Goal: Browse casually

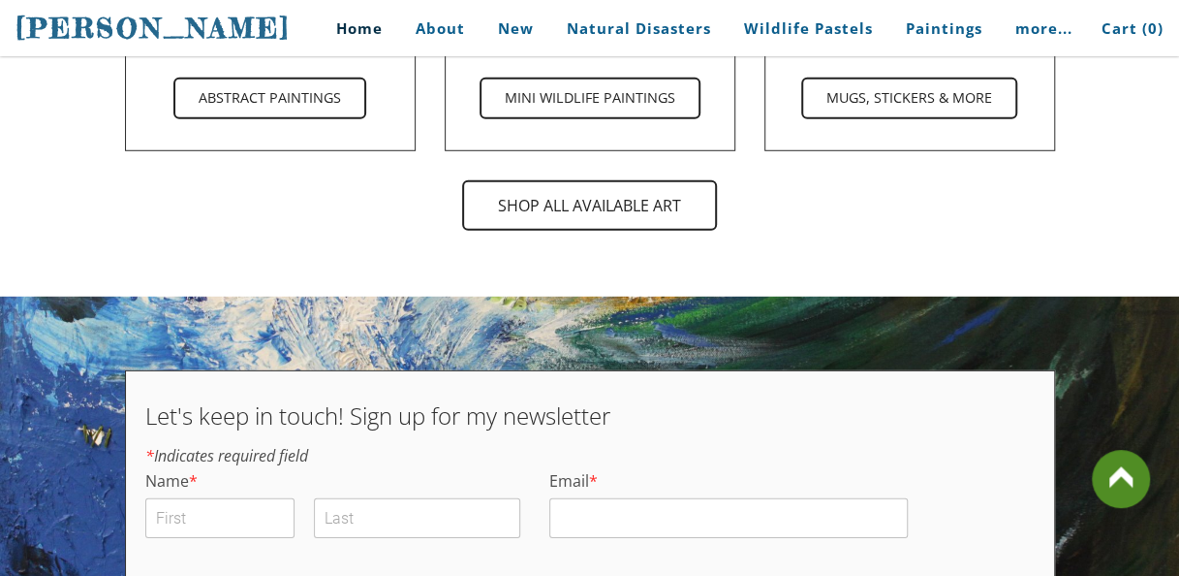
scroll to position [6124, 0]
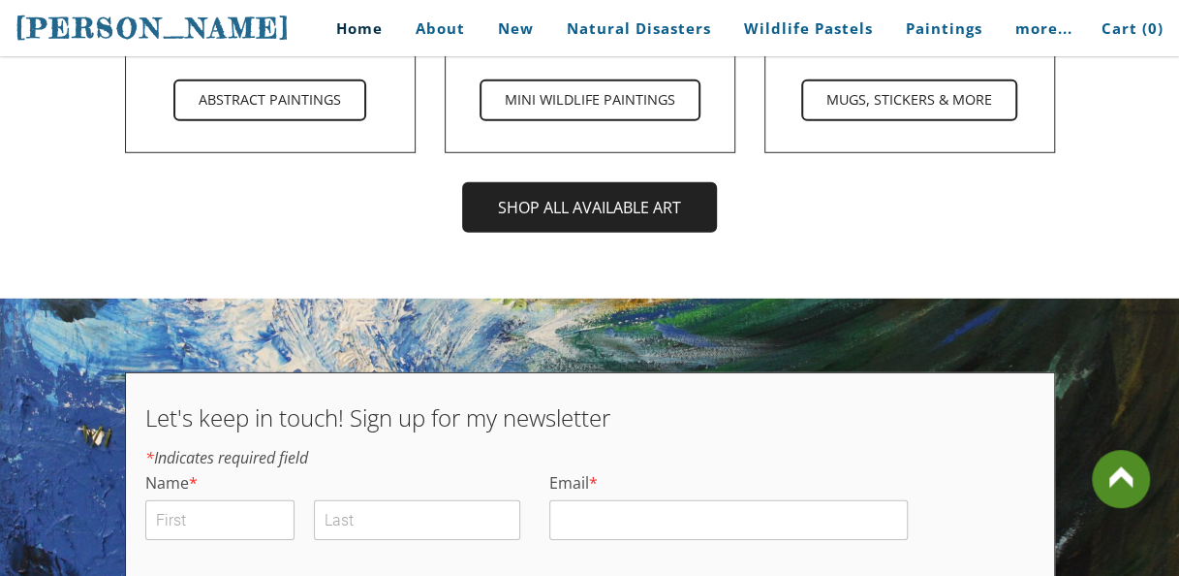
click at [567, 184] on span "shop all available art" at bounding box center [589, 207] width 251 height 47
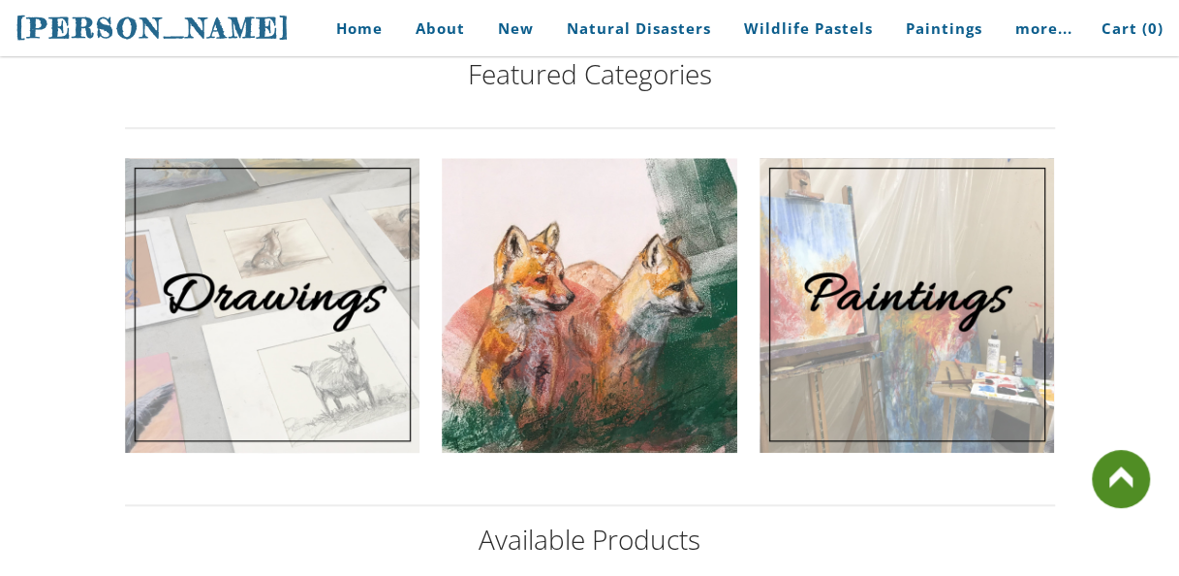
scroll to position [659, 0]
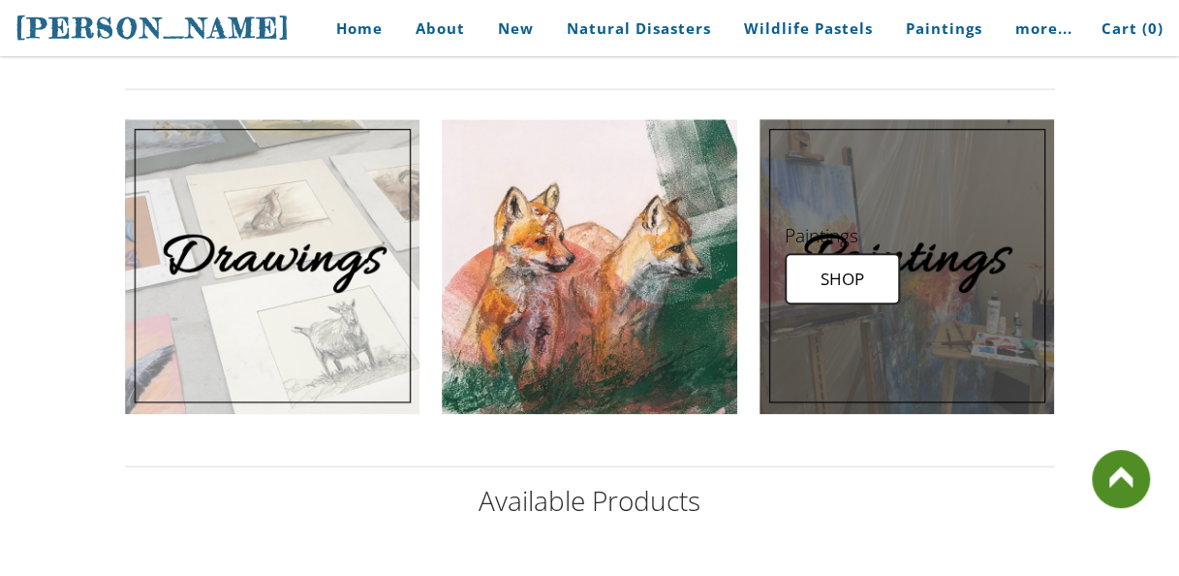
click at [837, 275] on link at bounding box center [907, 266] width 295 height 295
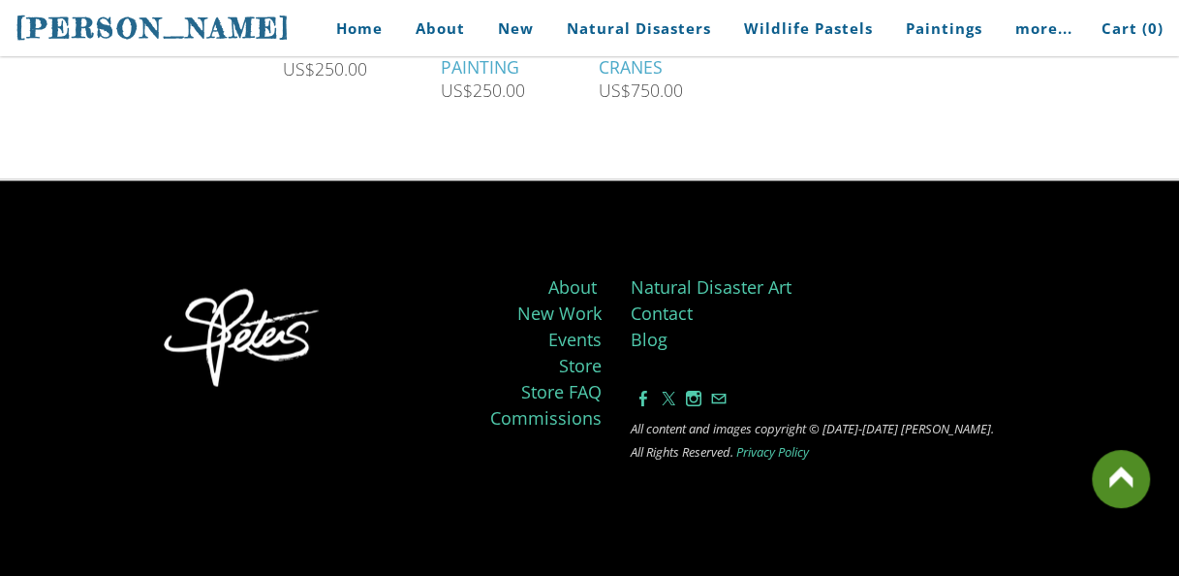
scroll to position [1505, 0]
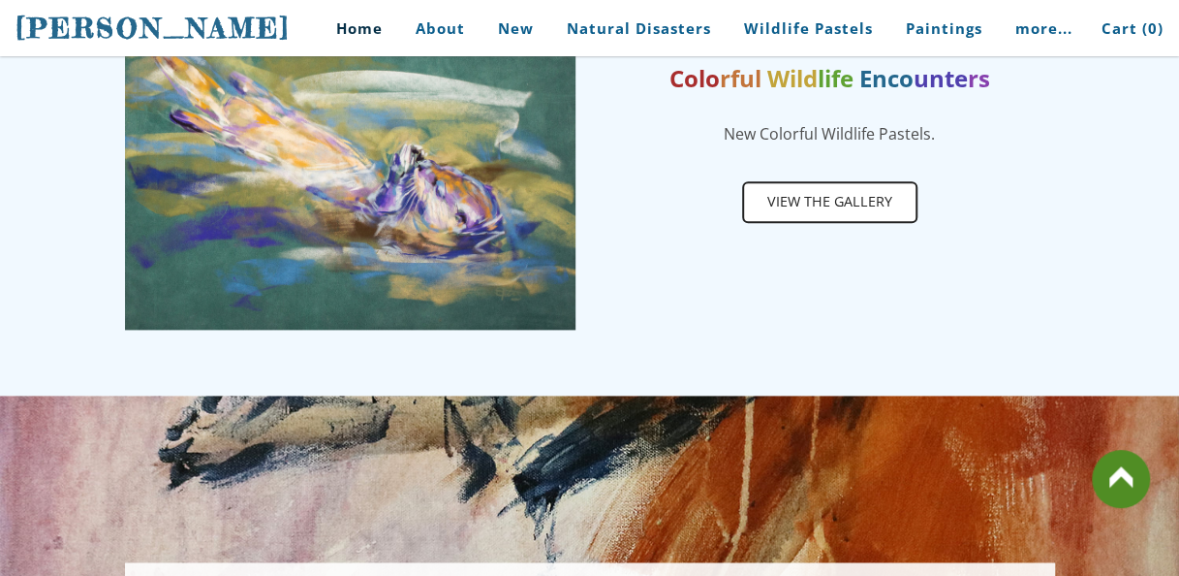
scroll to position [930, 0]
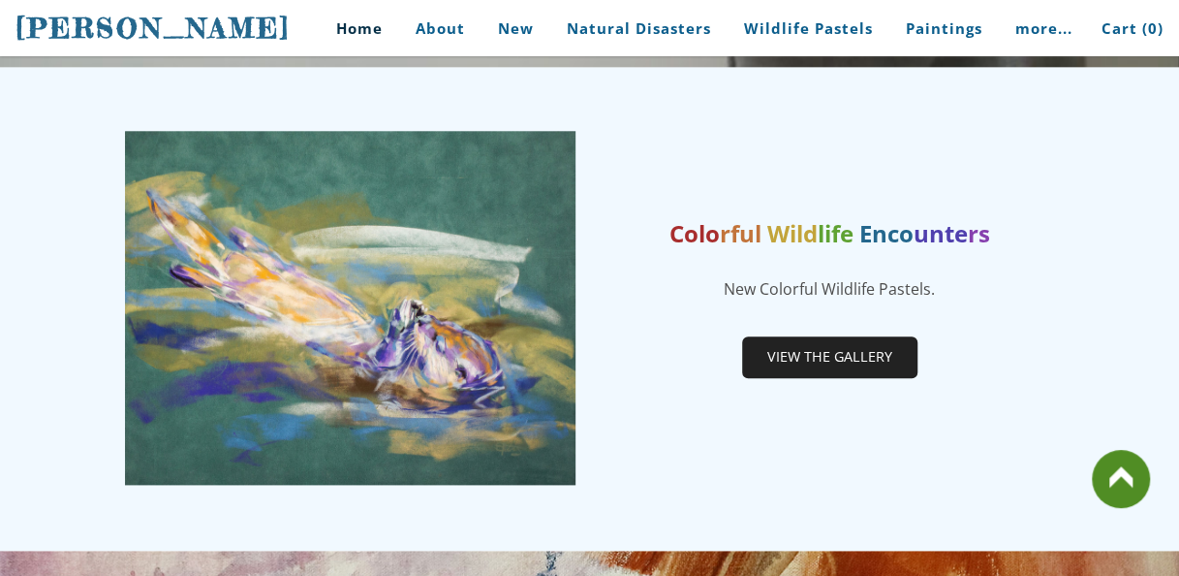
click at [807, 350] on span "View the gallery" at bounding box center [830, 356] width 172 height 37
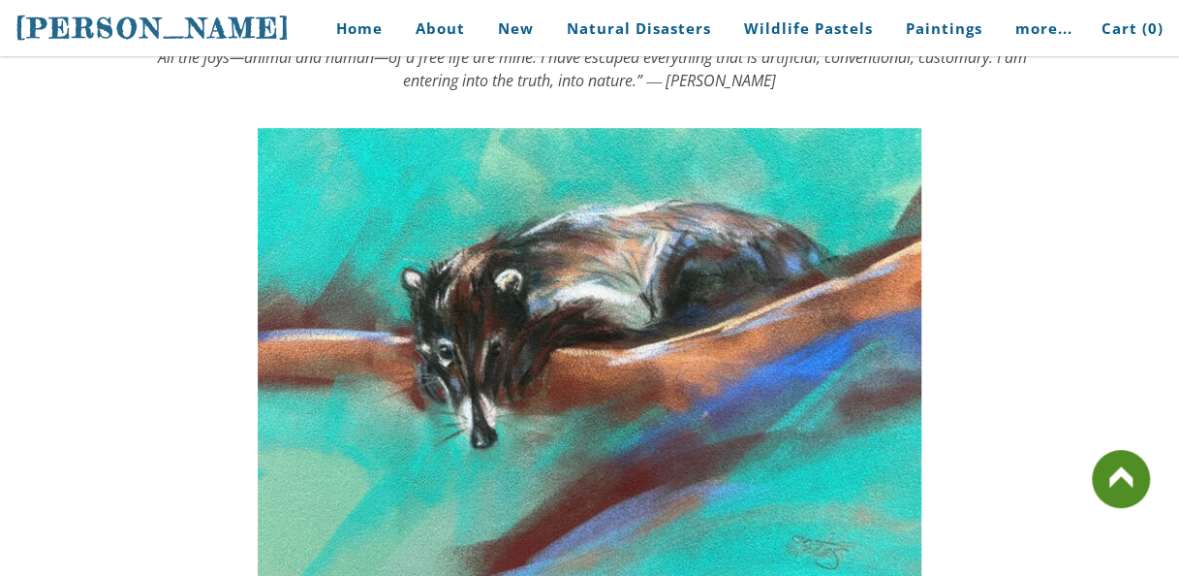
scroll to position [4070, 0]
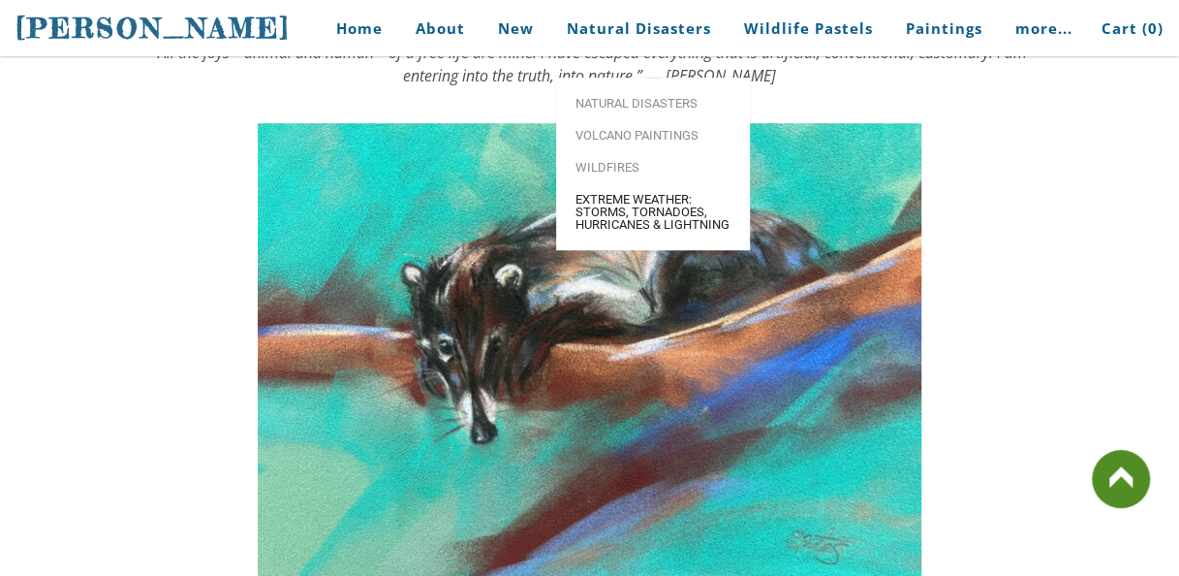
click at [627, 195] on span "Extreme Weather: Storms, Tornadoes, Hurricanes & Lightning" at bounding box center [653, 212] width 155 height 38
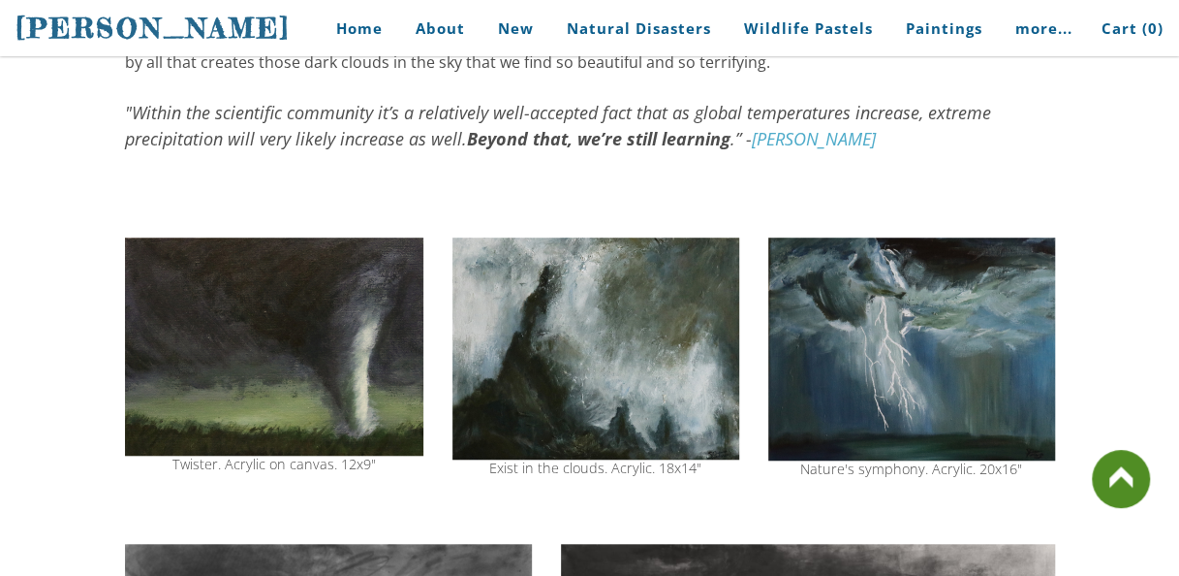
scroll to position [504, 0]
